Goal: Transaction & Acquisition: Subscribe to service/newsletter

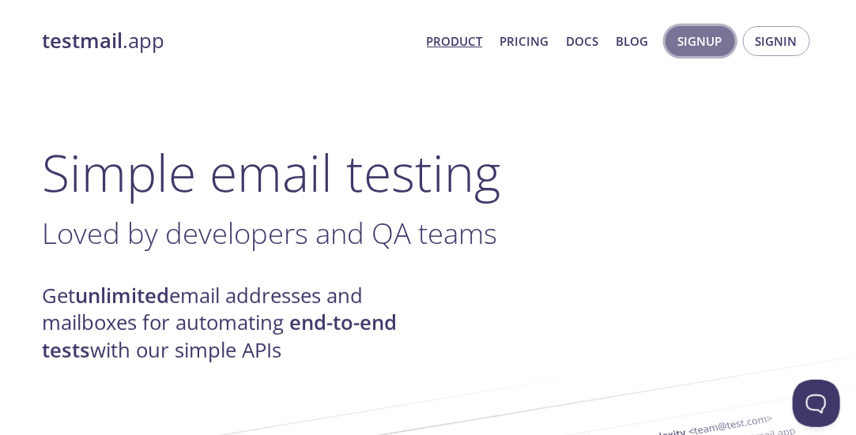
click at [684, 38] on span "Signup" at bounding box center [700, 41] width 44 height 21
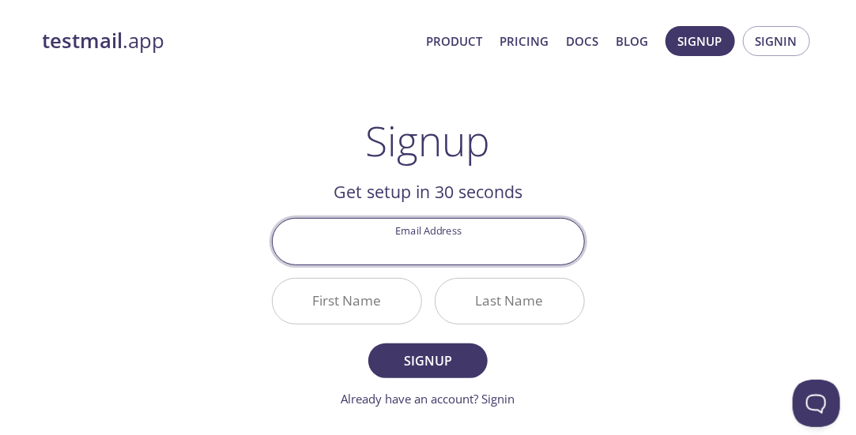
click at [395, 230] on input "Email Address" at bounding box center [428, 241] width 311 height 45
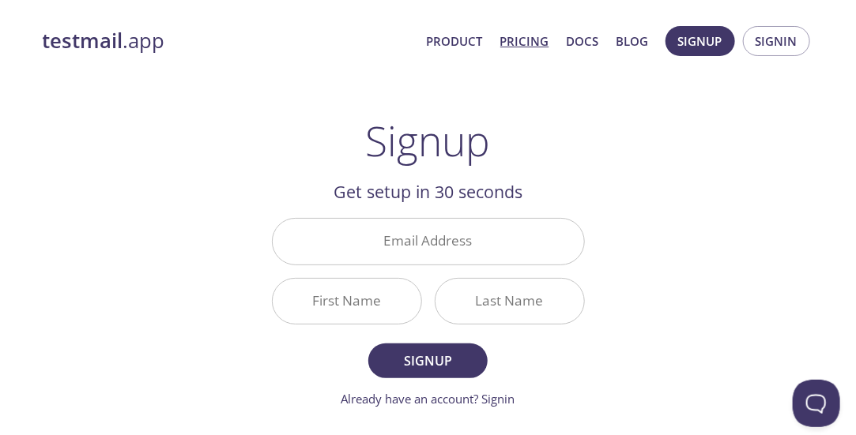
click at [522, 48] on link "Pricing" at bounding box center [524, 41] width 49 height 21
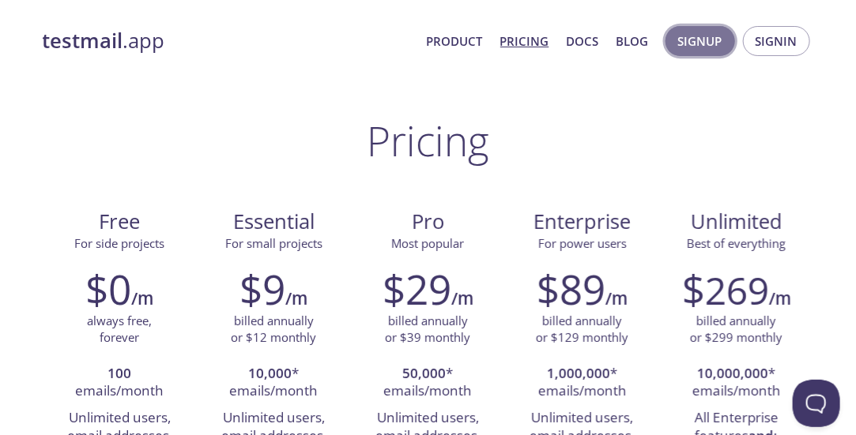
click at [673, 32] on button "Signup" at bounding box center [700, 41] width 70 height 30
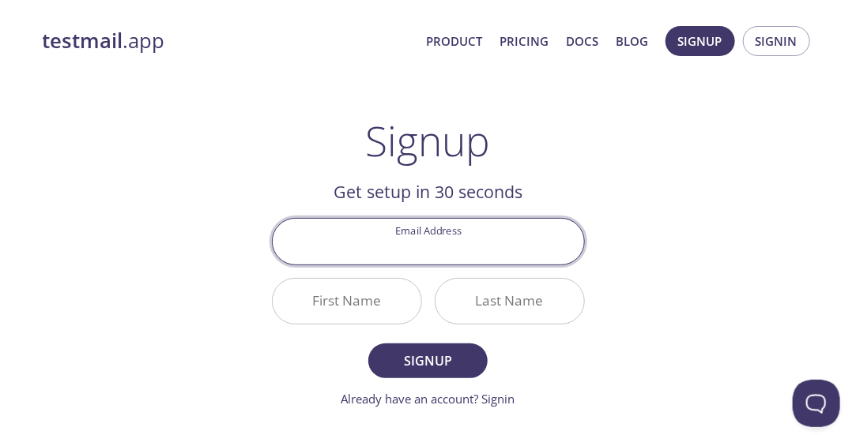
click at [367, 227] on input "Email Address" at bounding box center [428, 241] width 311 height 45
type input "[EMAIL_ADDRESS][DOMAIN_NAME]"
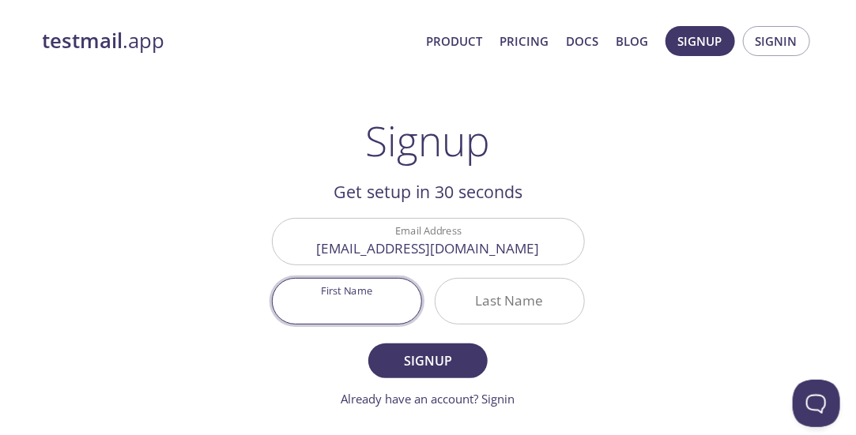
click at [374, 308] on input "First Name" at bounding box center [347, 301] width 149 height 45
type input "P"
type input "Idrees"
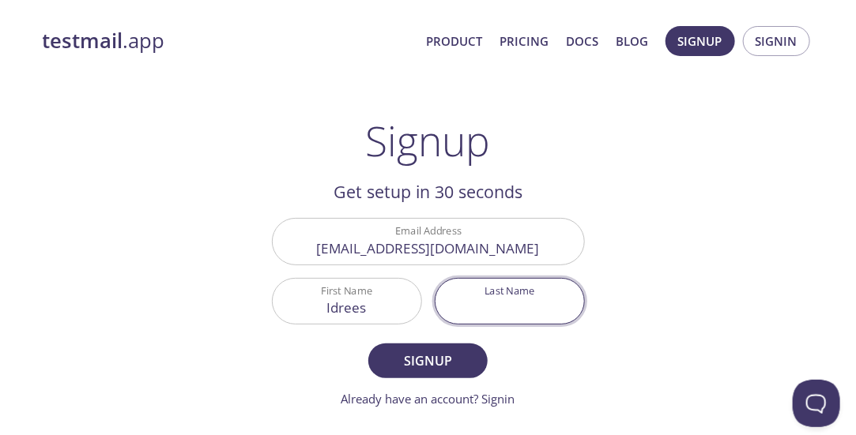
click at [478, 293] on input "Last Name" at bounding box center [509, 301] width 149 height 45
click at [368, 344] on button "Signup" at bounding box center [427, 361] width 119 height 35
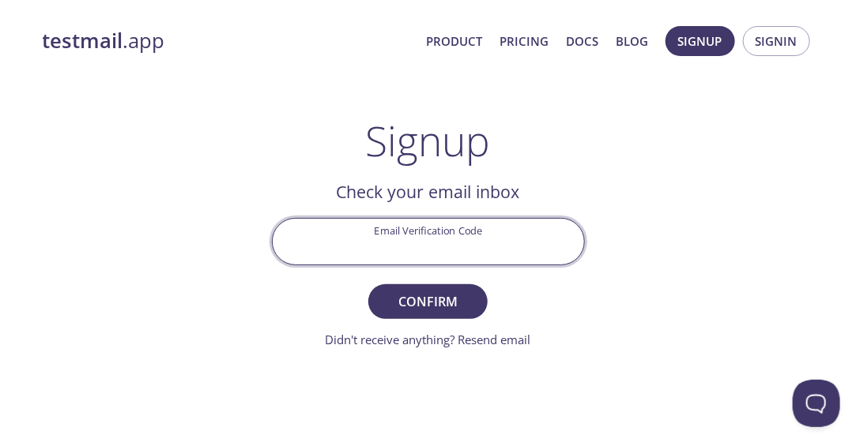
click at [400, 250] on input "Email Verification Code" at bounding box center [428, 241] width 311 height 45
type input "[PERSON_NAME]"
paste input "ENL4Q12"
type input "ENL4Q12"
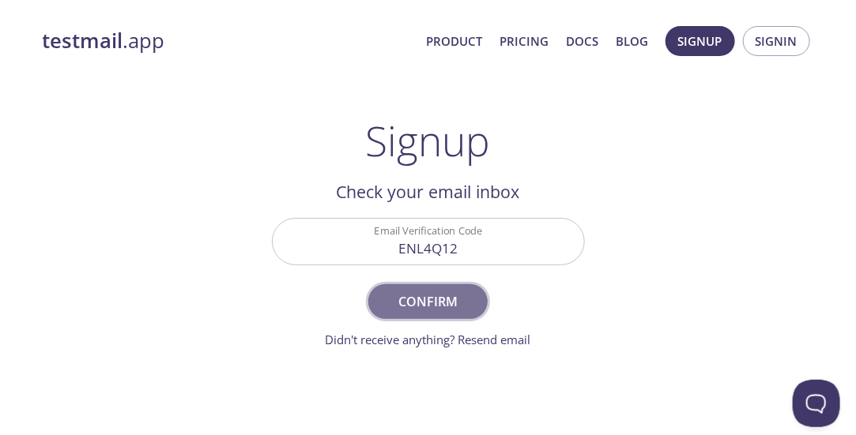
click at [474, 304] on button "Confirm" at bounding box center [427, 302] width 119 height 35
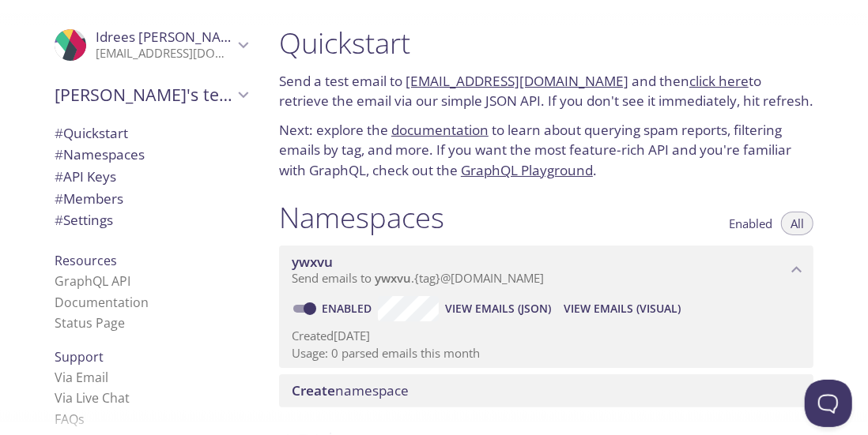
scroll to position [34, 0]
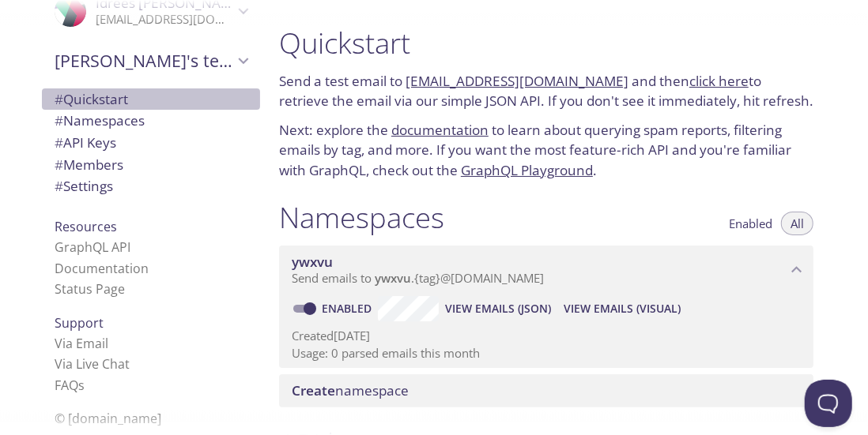
click at [74, 107] on span "# Quickstart" at bounding box center [91, 99] width 73 height 18
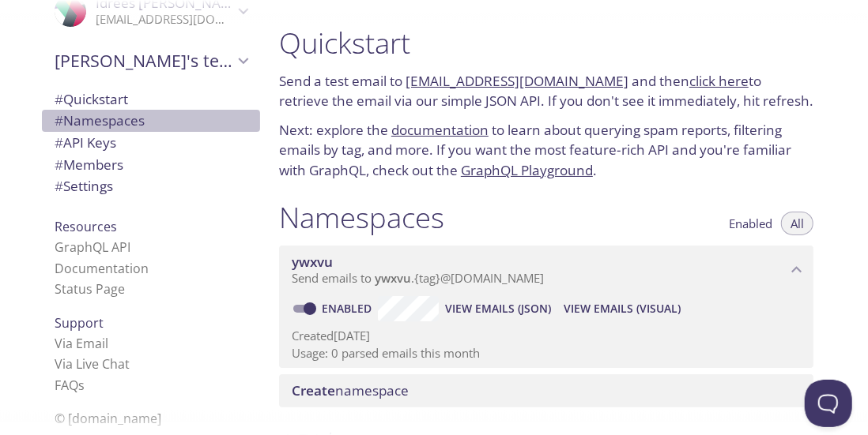
click at [82, 119] on span "# Namespaces" at bounding box center [100, 120] width 90 height 18
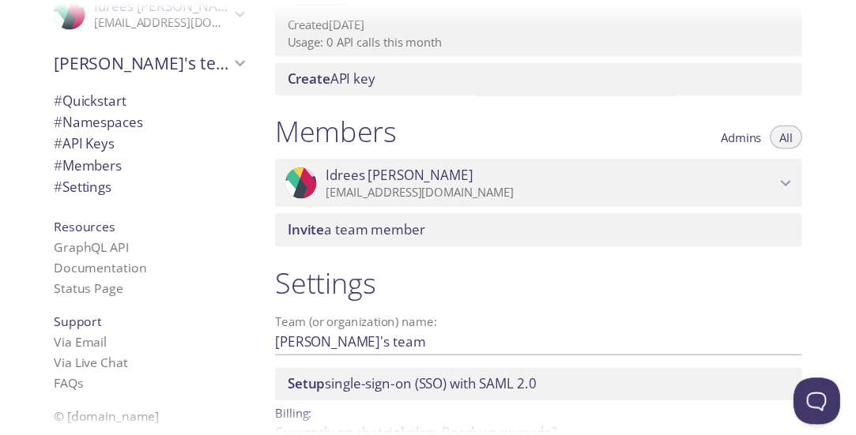
scroll to position [688, 0]
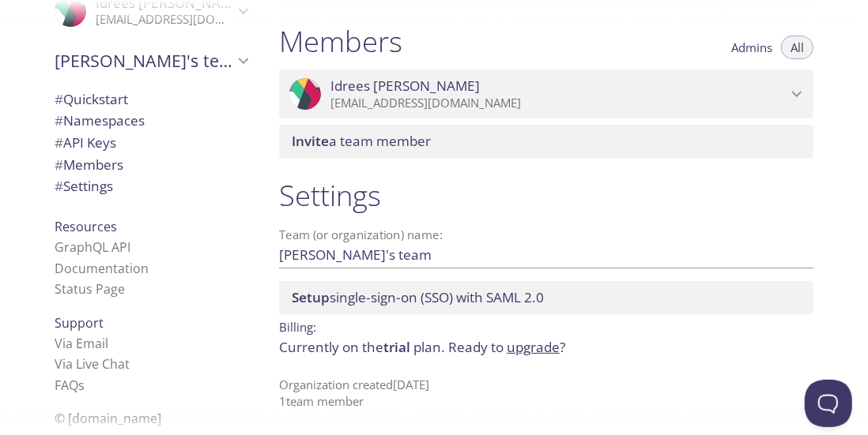
click at [516, 337] on p "Currently on the trial plan. Ready to upgrade ?" at bounding box center [546, 347] width 534 height 21
click at [517, 347] on link "upgrade" at bounding box center [533, 347] width 53 height 18
